Goal: Task Accomplishment & Management: Use online tool/utility

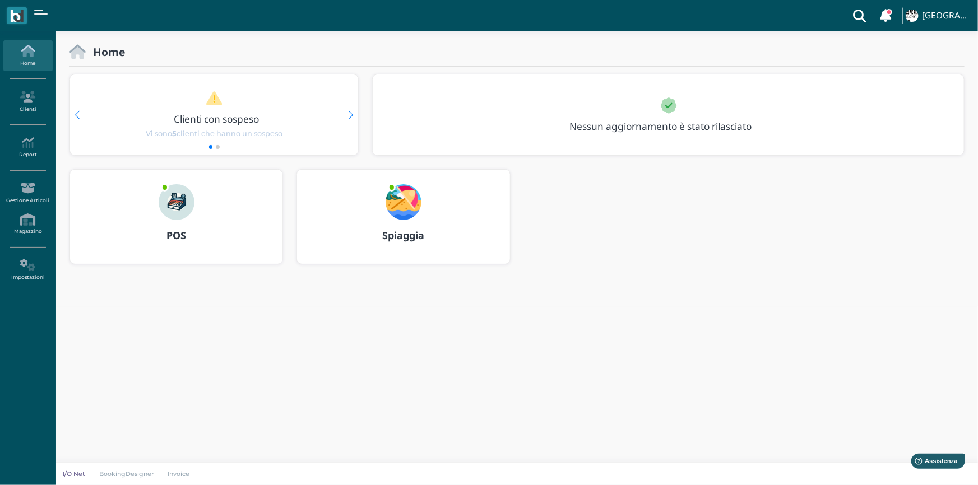
click at [179, 239] on b "POS" at bounding box center [176, 235] width 20 height 13
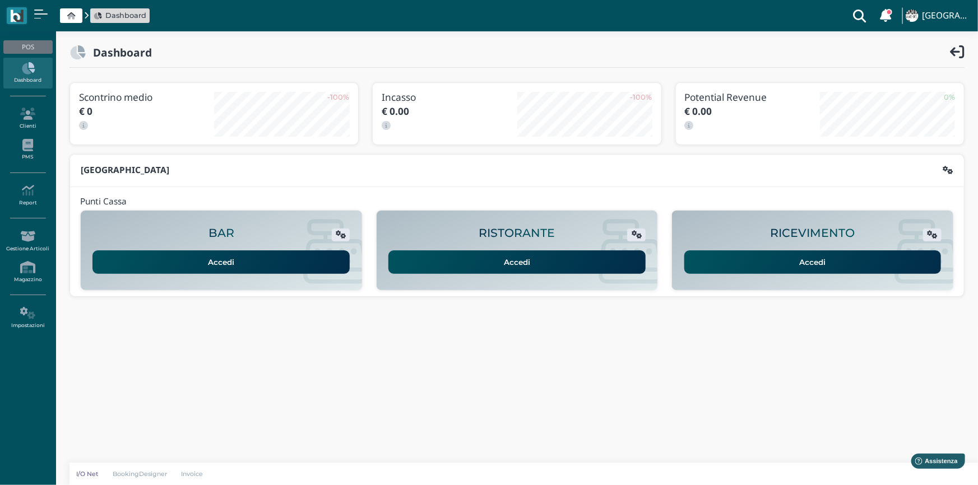
click at [805, 261] on link "Accedi" at bounding box center [812, 262] width 257 height 24
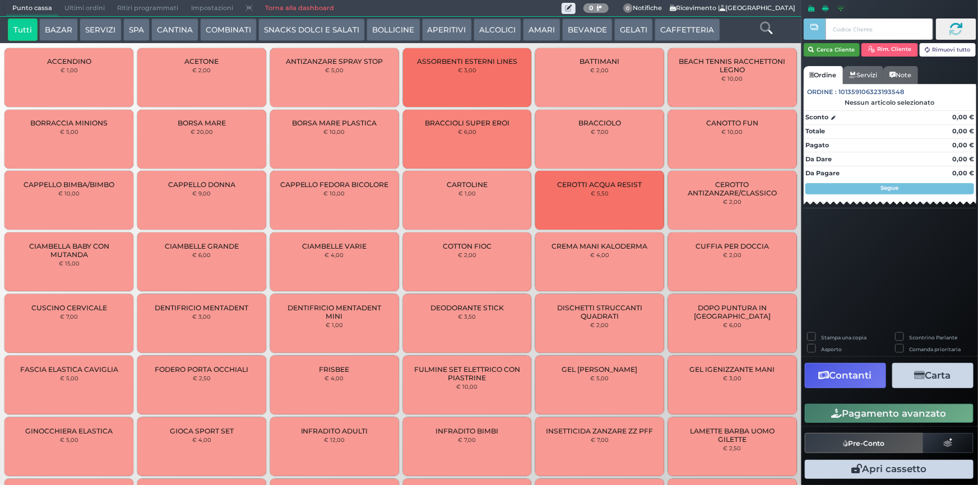
click at [836, 50] on button "Cerca Cliente" at bounding box center [832, 49] width 57 height 13
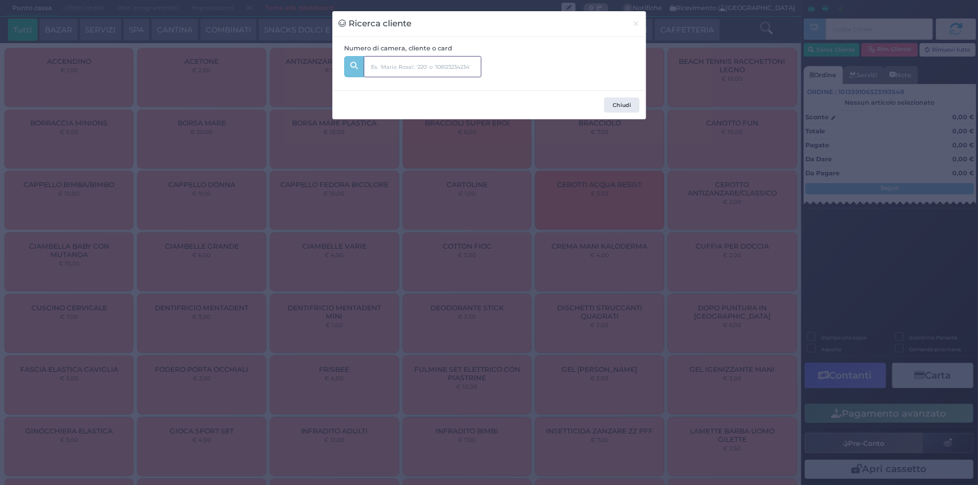
click at [458, 68] on input "text" at bounding box center [423, 66] width 118 height 21
type input "diomaiuto"
click at [352, 67] on div at bounding box center [353, 65] width 10 height 10
click at [357, 67] on icon at bounding box center [353, 65] width 7 height 7
click at [623, 106] on button "Chiudi" at bounding box center [621, 106] width 35 height 16
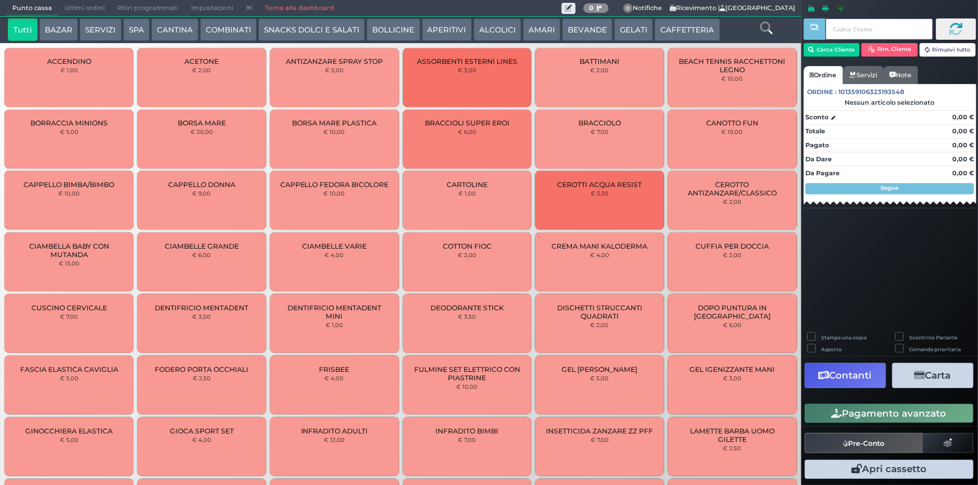
click at [835, 34] on input "text" at bounding box center [878, 28] width 107 height 21
type input "G46BQ6105"
click at [947, 30] on button at bounding box center [956, 28] width 40 height 21
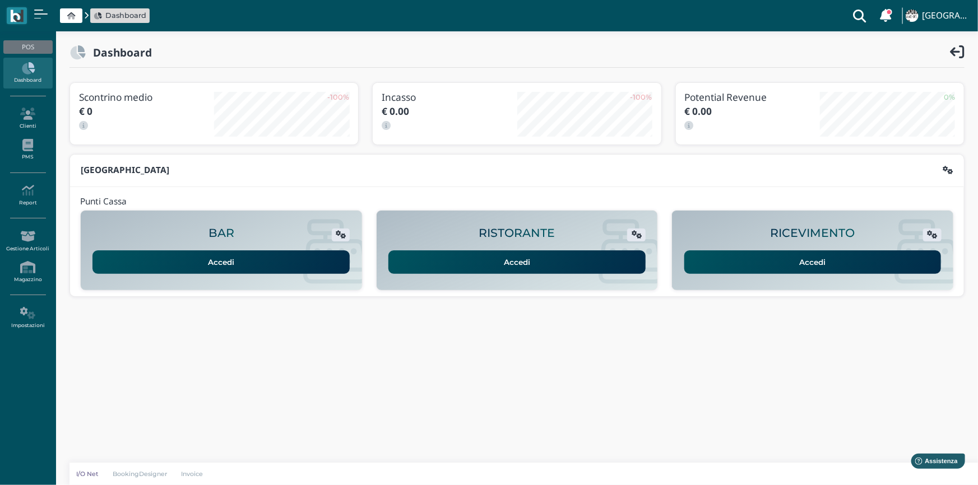
click at [822, 259] on link "Accedi" at bounding box center [812, 262] width 257 height 24
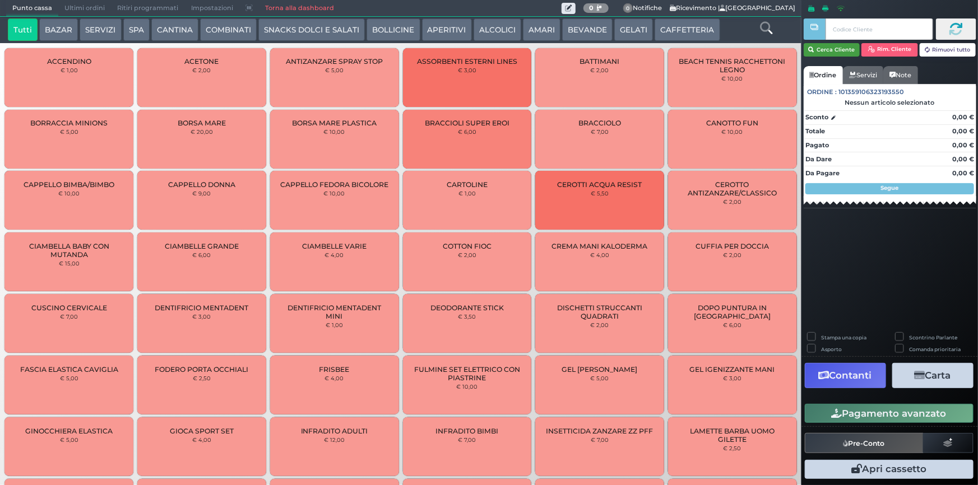
click at [825, 50] on button "Cerca Cliente" at bounding box center [832, 49] width 57 height 13
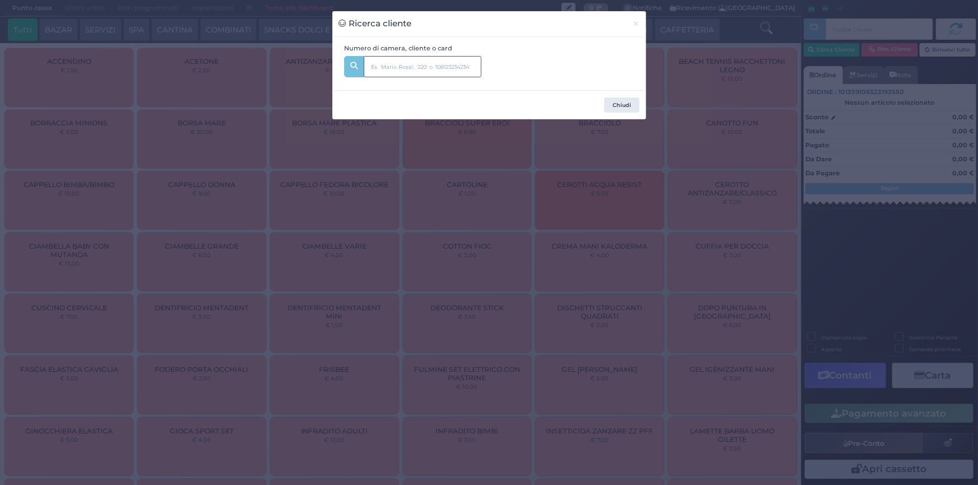
click at [414, 67] on input "text" at bounding box center [423, 66] width 118 height 21
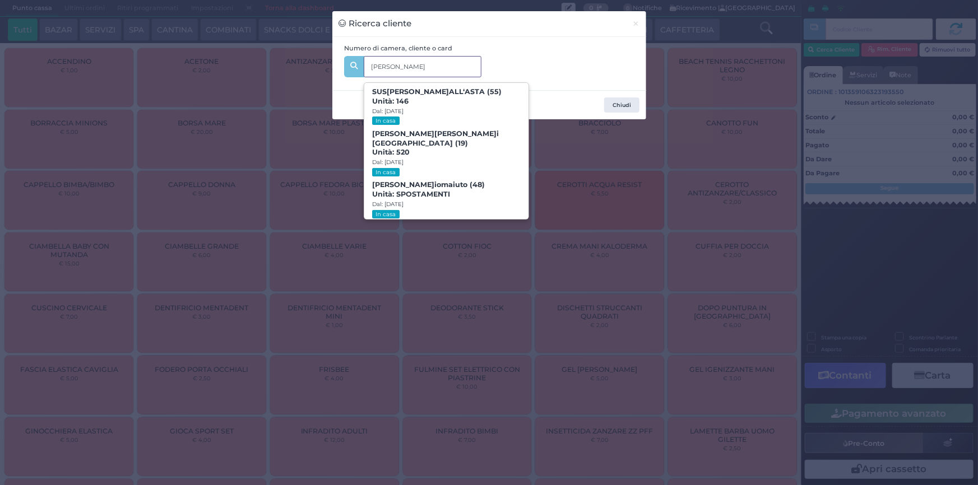
type input "anna D"
click at [599, 48] on div "Numero di camera, cliente o card anna D anna D SUS ANNA D ALL‘ASTA (55) Unità: …" at bounding box center [488, 64] width 301 height 40
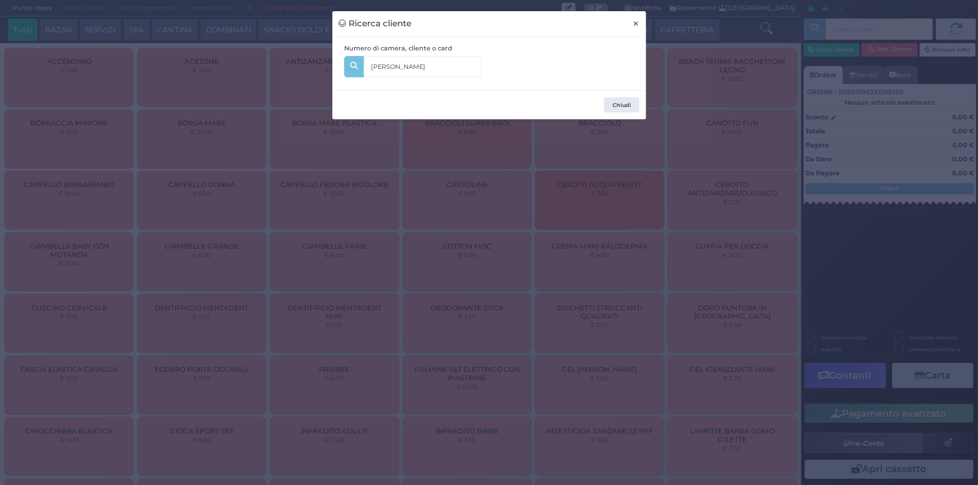
click at [637, 25] on span "×" at bounding box center [635, 23] width 7 height 12
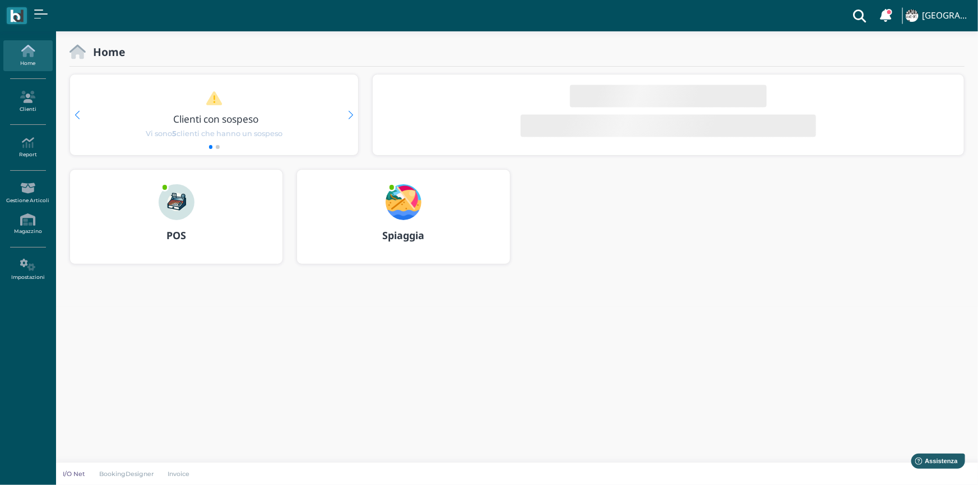
click at [406, 236] on b "Spiaggia" at bounding box center [403, 235] width 42 height 13
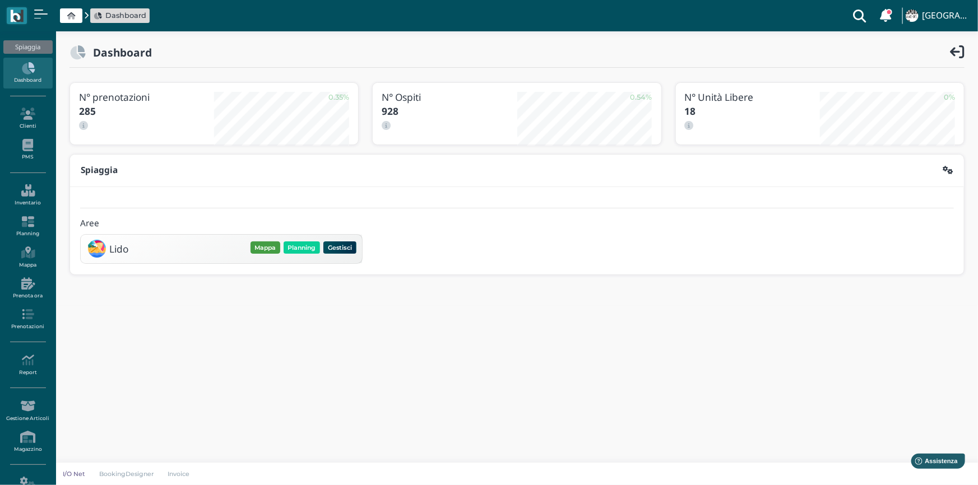
click at [263, 242] on button "Mappa" at bounding box center [265, 248] width 30 height 12
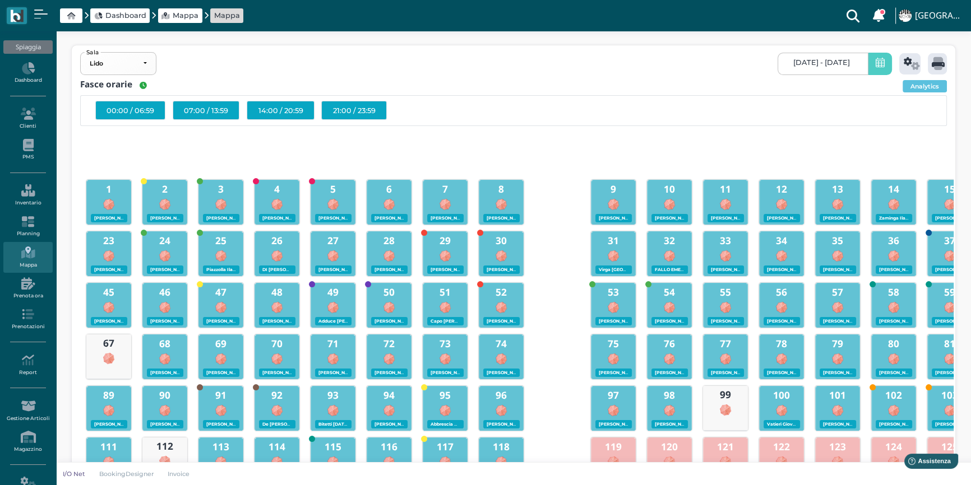
click at [881, 65] on icon at bounding box center [879, 64] width 9 height 12
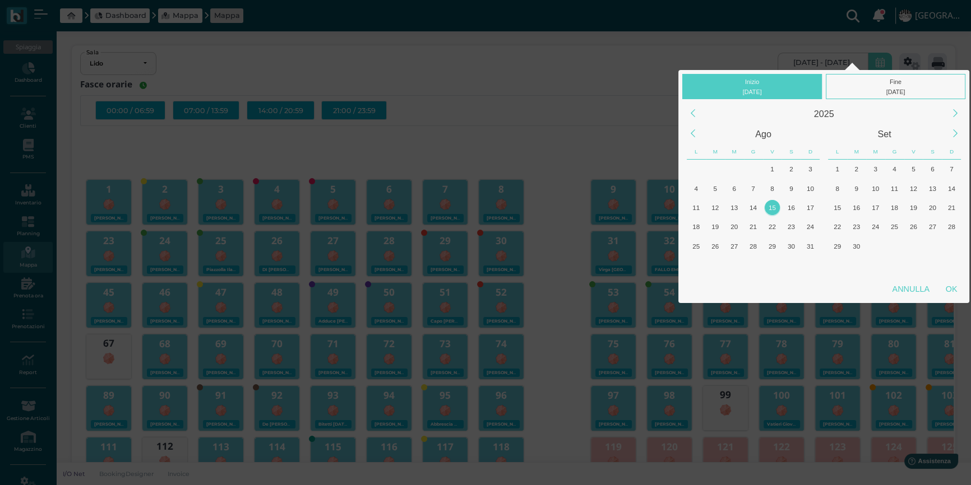
click at [772, 208] on div "15" at bounding box center [771, 207] width 15 height 15
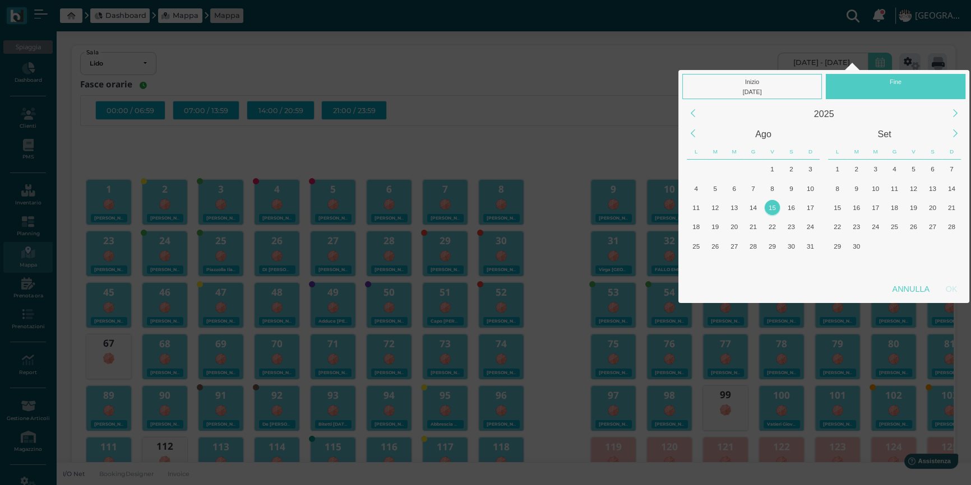
click at [772, 208] on div "15" at bounding box center [771, 207] width 15 height 15
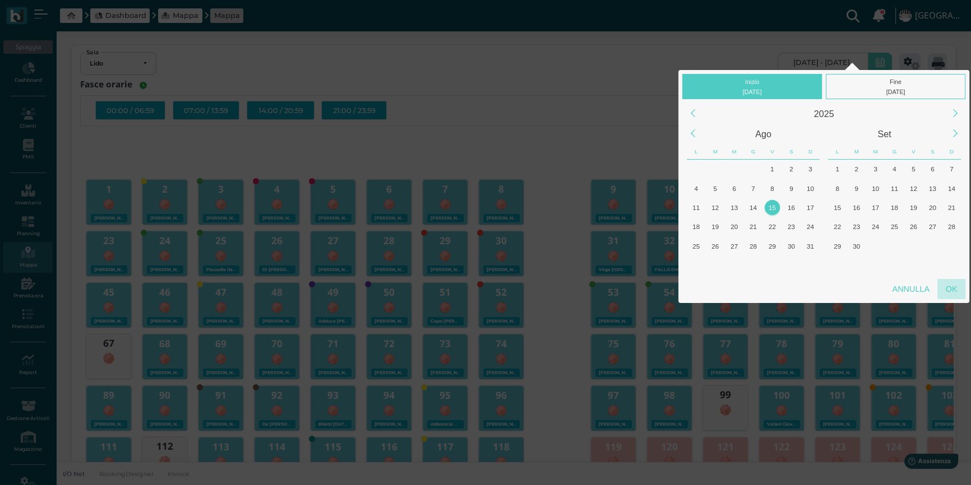
click at [949, 285] on div "OK" at bounding box center [951, 289] width 28 height 20
type input "15/08/2025 - 15/08/2025"
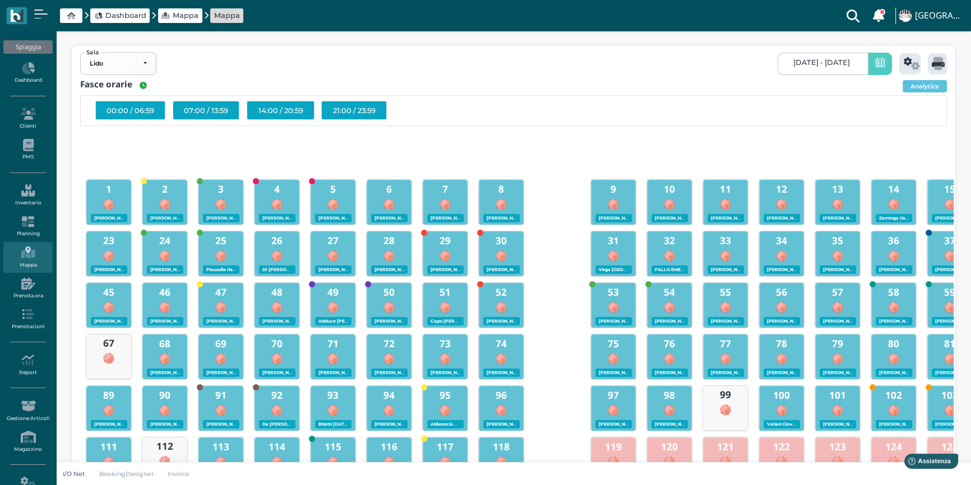
scroll to position [0, 101]
click at [910, 65] on icon at bounding box center [911, 63] width 16 height 13
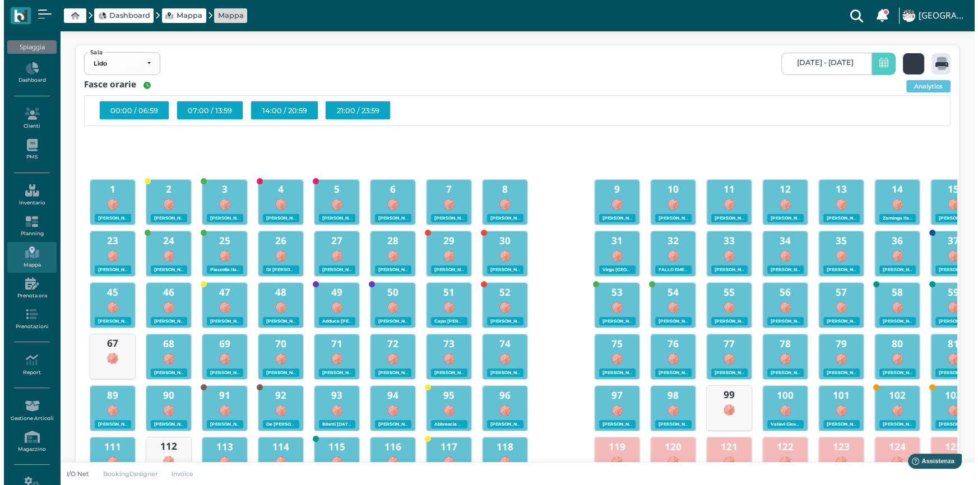
scroll to position [0, 0]
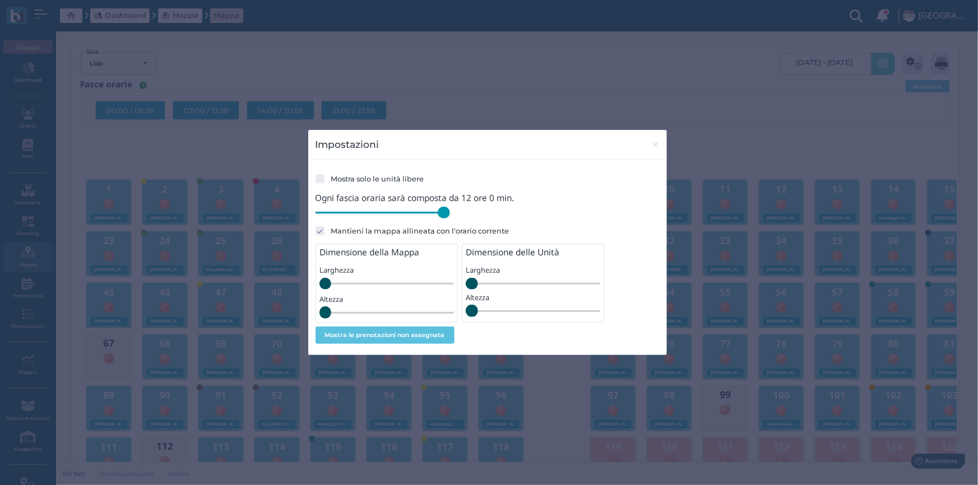
drag, startPoint x: 391, startPoint y: 215, endPoint x: 456, endPoint y: 221, distance: 65.9
type input "720"
click at [450, 219] on input "range" at bounding box center [382, 213] width 134 height 12
click at [651, 146] on span "×" at bounding box center [655, 144] width 8 height 15
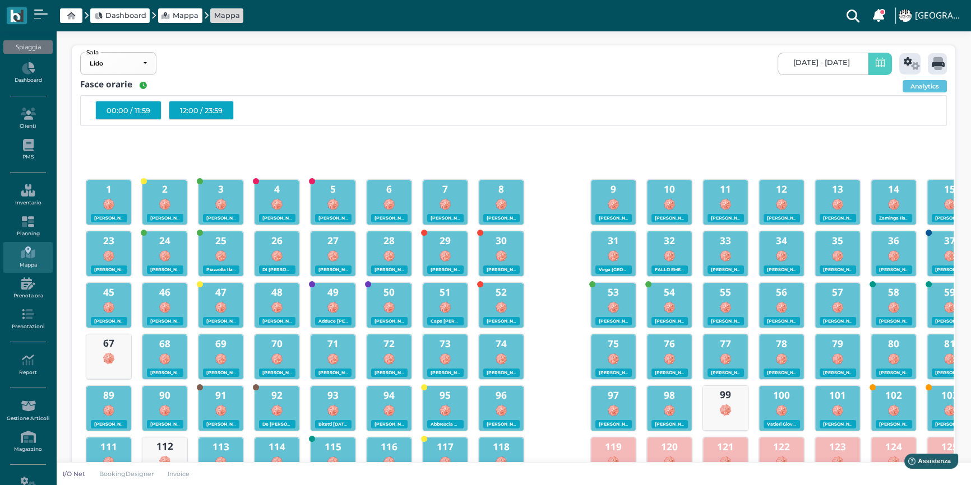
click at [198, 111] on div "12:00 / 23:59" at bounding box center [201, 110] width 65 height 19
click at [935, 63] on icon at bounding box center [937, 63] width 13 height 13
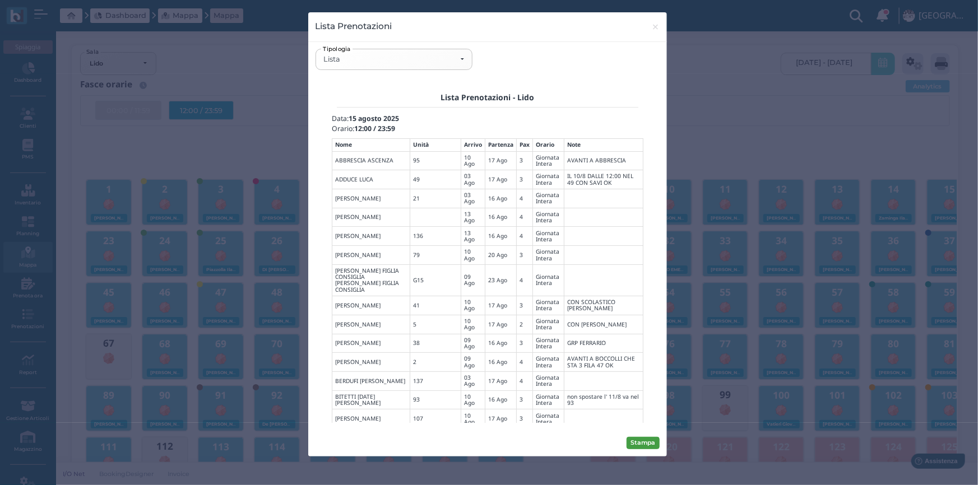
click at [637, 438] on button "Stampa" at bounding box center [642, 443] width 33 height 12
click at [465, 61] on div "Lista" at bounding box center [394, 59] width 156 height 20
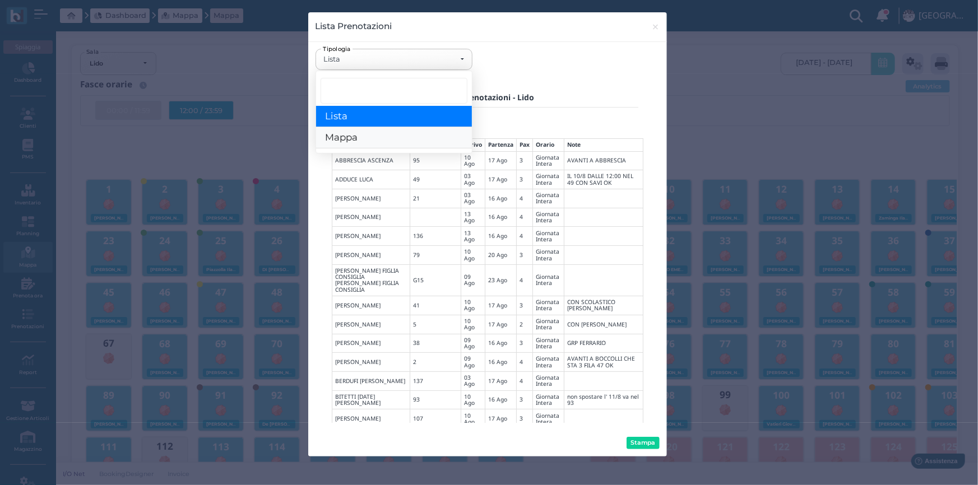
click at [380, 136] on link "Mappa" at bounding box center [394, 138] width 156 height 21
select select "map"
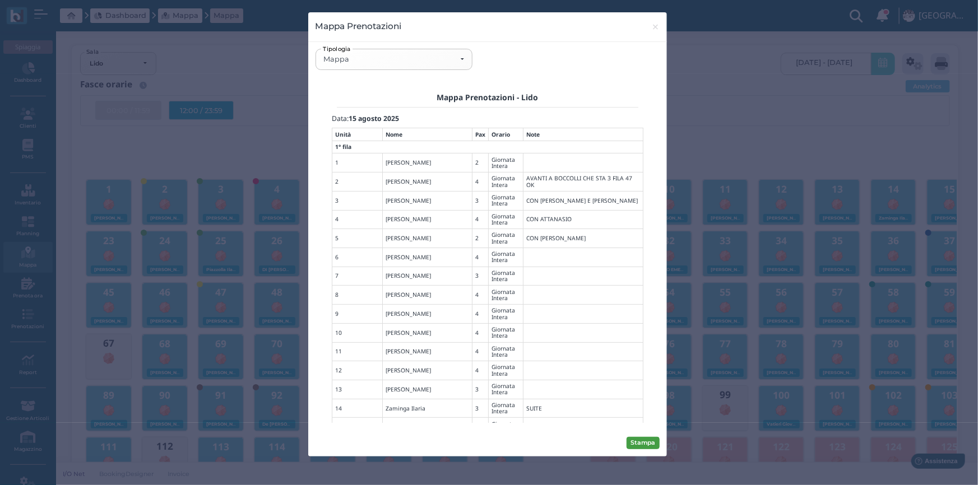
click at [644, 440] on button "Stampa" at bounding box center [642, 443] width 33 height 12
click at [656, 28] on span "×" at bounding box center [655, 27] width 8 height 15
